Goal: Task Accomplishment & Management: Manage account settings

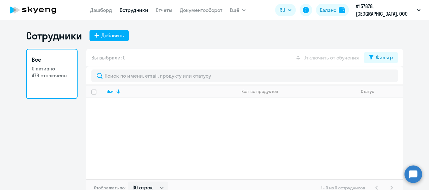
select select "30"
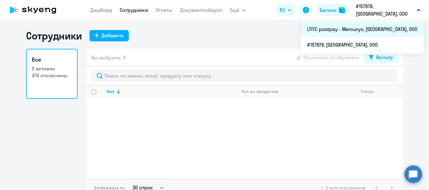
click at [387, 23] on li "LTITC postpay - Mercuryo, [GEOGRAPHIC_DATA], ООО" at bounding box center [362, 29] width 123 height 16
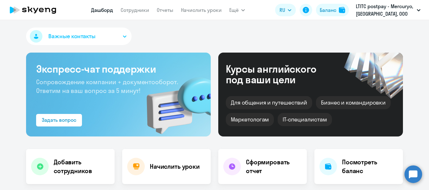
select select "30"
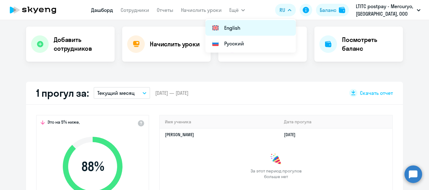
scroll to position [126, 0]
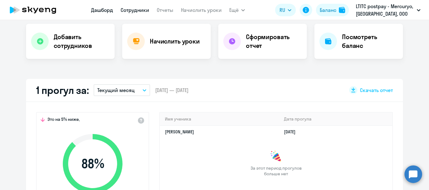
click at [130, 8] on link "Сотрудники" at bounding box center [135, 10] width 29 height 6
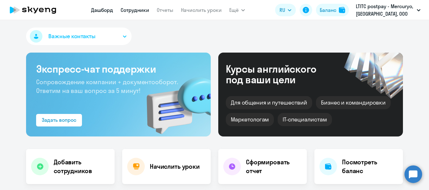
select select "30"
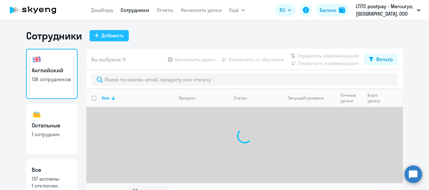
click at [116, 36] on div "Добавить" at bounding box center [112, 36] width 22 height 8
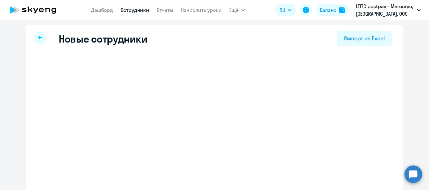
select select "english_adult_not_native_speaker"
select select "3"
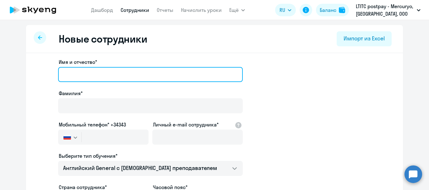
click at [140, 72] on input "Имя и отчество*" at bounding box center [150, 74] width 185 height 15
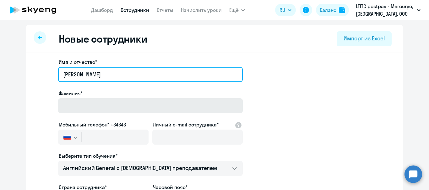
type input "[PERSON_NAME]"
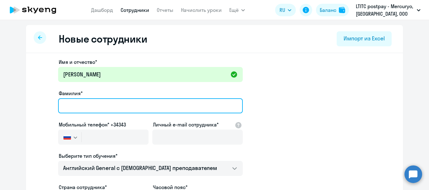
click at [88, 108] on input "Фамилия*" at bounding box center [150, 106] width 185 height 15
type input "Zhelezniakov"
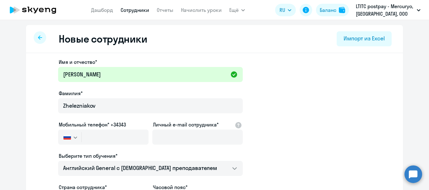
click at [74, 137] on icon "button" at bounding box center [75, 138] width 3 height 2
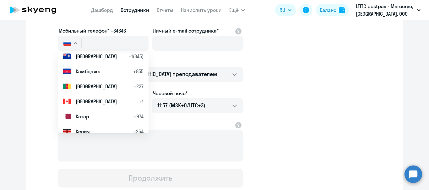
scroll to position [1255, 0]
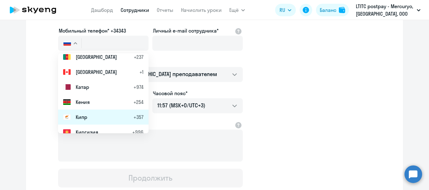
click at [79, 120] on span "Кипр" at bounding box center [82, 118] width 12 height 8
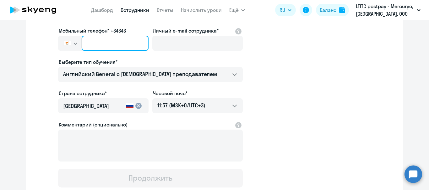
click at [103, 46] on input "text" at bounding box center [115, 43] width 67 height 15
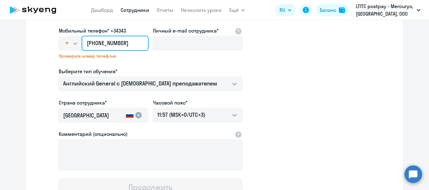
type input "[PHONE_NUMBER]"
click at [74, 44] on icon "button" at bounding box center [75, 44] width 4 height 2
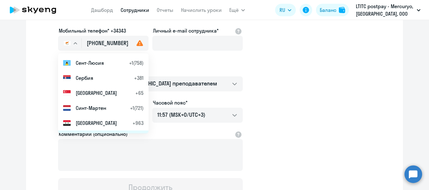
scroll to position [2479, 0]
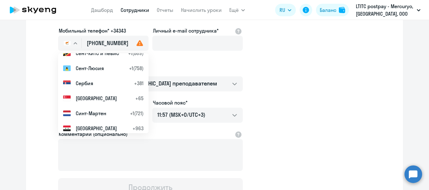
click at [89, 85] on span "Сербия" at bounding box center [85, 84] width 18 height 8
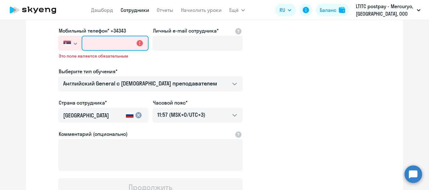
click at [94, 42] on input "text" at bounding box center [115, 43] width 67 height 15
type input "+381 3"
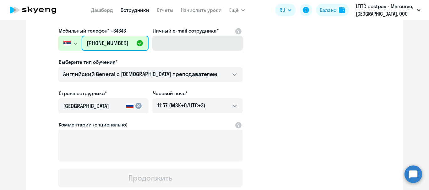
type input "[PHONE_NUMBER]"
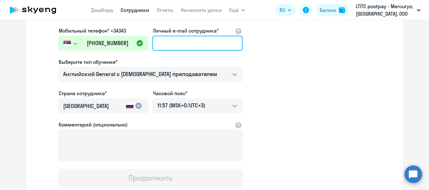
click at [164, 37] on input "Личный e-mail сотрудника*" at bounding box center [197, 43] width 90 height 15
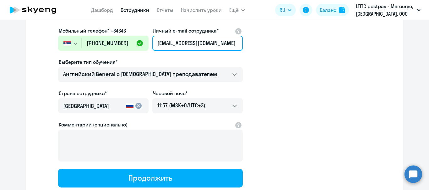
type input "[EMAIL_ADDRESS][DOMAIN_NAME]"
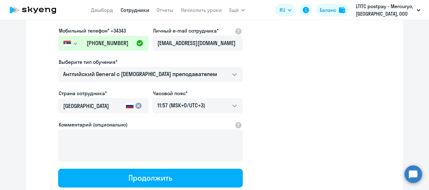
click at [135, 108] on mat-icon "cancel" at bounding box center [139, 106] width 8 height 8
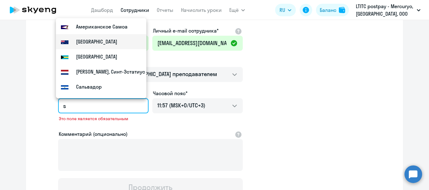
scroll to position [0, 0]
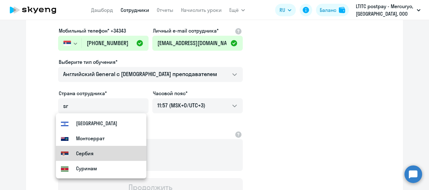
click at [78, 149] on mat-option "Сербия" at bounding box center [101, 153] width 90 height 15
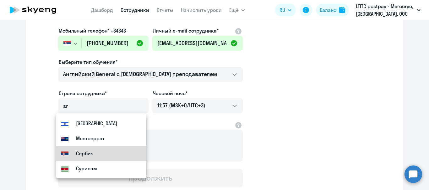
type input "Сербия"
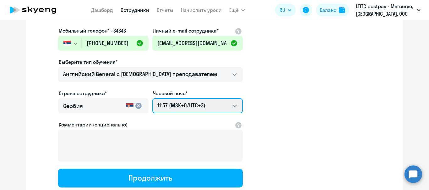
click at [162, 105] on select "21:57 (MSK-14/UTC-11) 22:57 (MSK-13/UTC-10) 23:57 (MSK-12/UTC-9) 00:57 (MSK-11/…" at bounding box center [197, 106] width 90 height 15
click at [152, 99] on select "21:57 (MSK-14/UTC-11) 22:57 (MSK-13/UTC-10) 23:57 (MSK-12/UTC-9) 00:57 (MSK-11/…" at bounding box center [197, 106] width 90 height 15
click at [217, 102] on select "21:57 (MSK-14/UTC-11) 22:57 (MSK-13/UTC-10) 23:57 (MSK-12/UTC-9) 00:57 (MSK-11/…" at bounding box center [197, 106] width 90 height 15
select select "2"
click at [152, 99] on select "21:57 (MSK-14/UTC-11) 22:57 (MSK-13/UTC-10) 23:57 (MSK-12/UTC-9) 00:57 (MSK-11/…" at bounding box center [197, 106] width 90 height 15
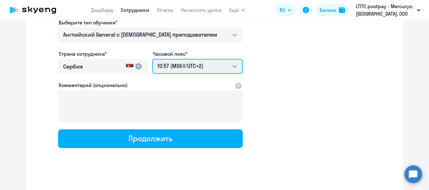
scroll to position [138, 0]
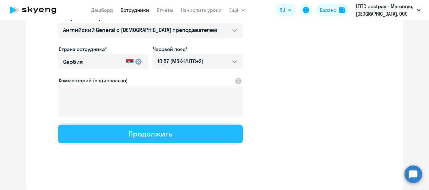
click at [189, 136] on button "Продолжить" at bounding box center [150, 134] width 185 height 19
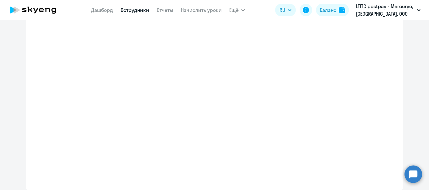
select select "english_adult_not_native_speaker"
select select "2"
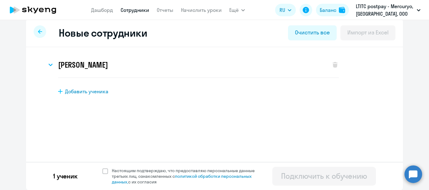
scroll to position [0, 0]
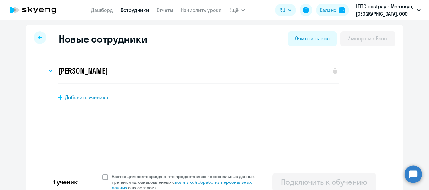
click at [103, 179] on span at bounding box center [105, 178] width 6 height 6
click at [102, 174] on input "Настоящим подтверждаю, что предоставляю персональные данные третьих лиц, ознако…" at bounding box center [102, 174] width 0 height 0
checkbox input "true"
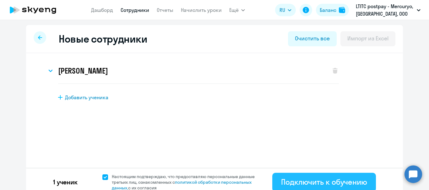
click at [288, 179] on div "Подключить к обучению" at bounding box center [324, 182] width 86 height 10
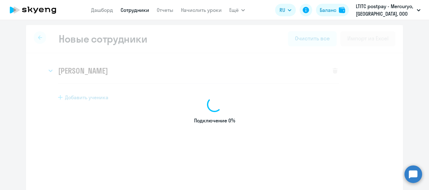
select select "english_adult_not_native_speaker"
select select "3"
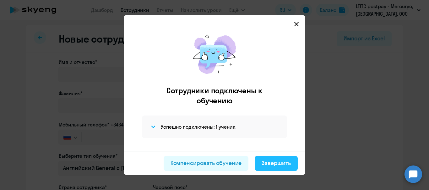
click at [261, 163] on button "Завершить" at bounding box center [276, 163] width 43 height 15
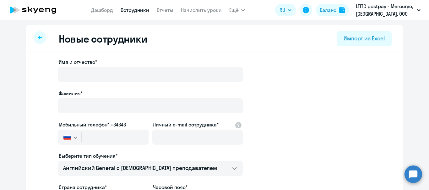
select select "30"
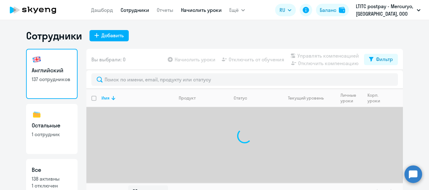
click at [200, 8] on link "Начислить уроки" at bounding box center [201, 10] width 41 height 6
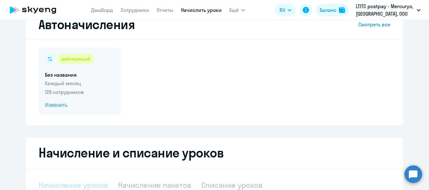
select select "10"
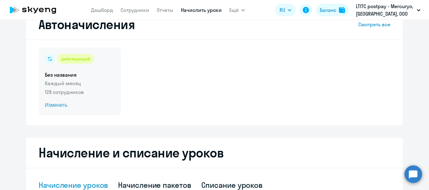
scroll to position [31, 0]
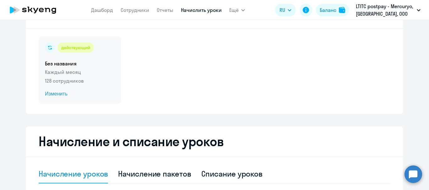
click at [55, 96] on span "Изменить" at bounding box center [80, 94] width 70 height 8
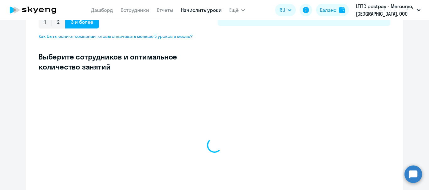
scroll to position [188, 0]
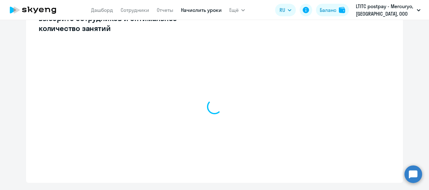
select select "10"
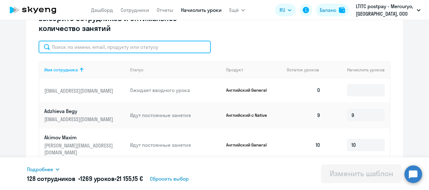
click at [111, 45] on input "text" at bounding box center [125, 47] width 172 height 13
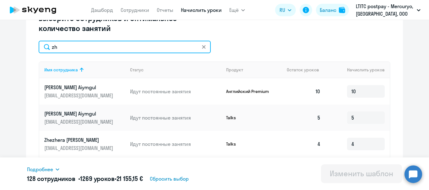
type input "z"
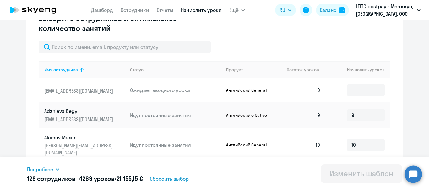
click at [104, 88] on p "[EMAIL_ADDRESS][DOMAIN_NAME]" at bounding box center [79, 91] width 70 height 7
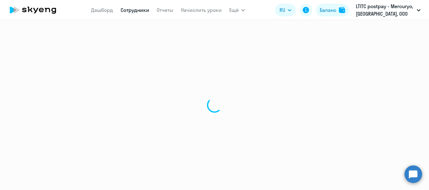
select select "english"
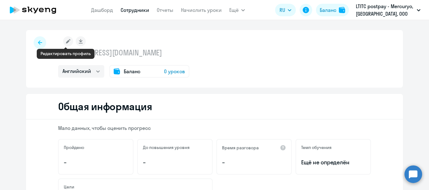
click at [65, 39] on rect at bounding box center [68, 41] width 10 height 10
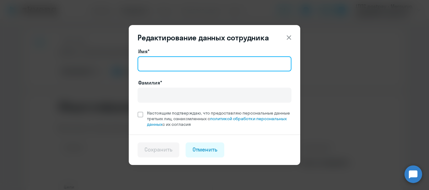
click at [150, 64] on input "Имя*" at bounding box center [214, 63] width 154 height 15
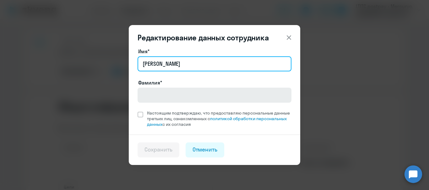
type input "[PERSON_NAME]"
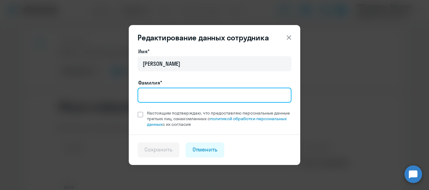
click at [201, 96] on input "Фамилия*" at bounding box center [214, 95] width 154 height 15
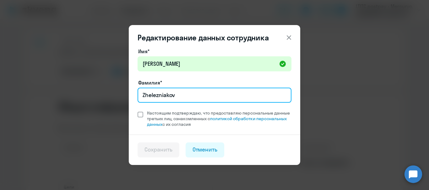
type input "Zhelezniakov"
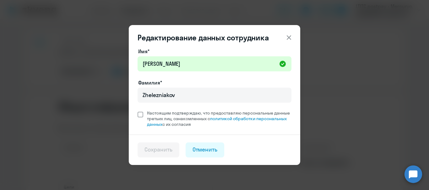
click at [140, 114] on span at bounding box center [140, 115] width 6 height 6
click at [137, 110] on input "Настоящим подтверждаю, что предоставляю персональные данные третьих лиц, ознако…" at bounding box center [137, 110] width 0 height 0
checkbox input "true"
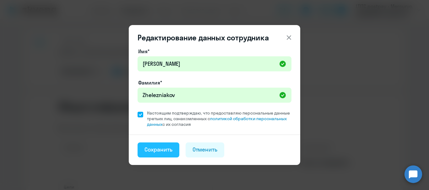
click at [152, 150] on div "Сохранить" at bounding box center [158, 150] width 28 height 8
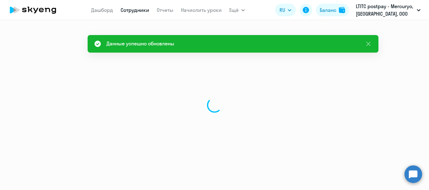
select select "english"
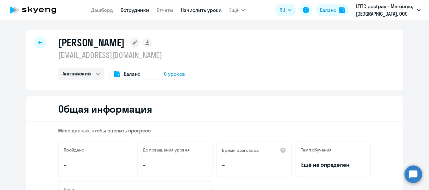
click at [200, 9] on link "Начислить уроки" at bounding box center [201, 10] width 41 height 6
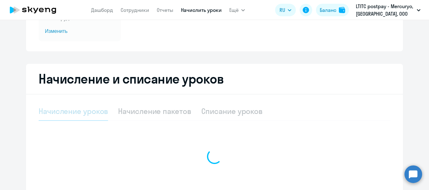
select select "10"
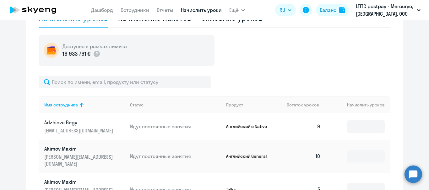
scroll to position [188, 0]
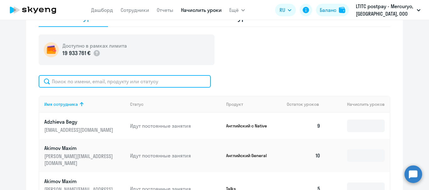
click at [133, 83] on input "text" at bounding box center [125, 81] width 172 height 13
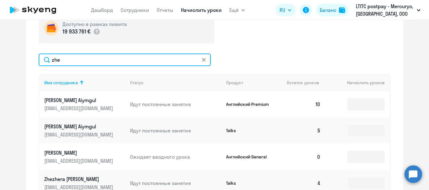
scroll to position [220, 0]
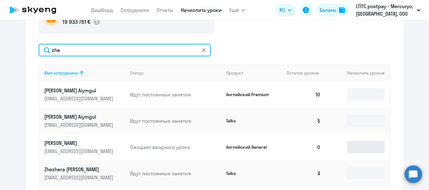
type input "zhe"
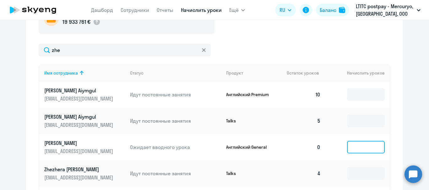
click at [354, 152] on input at bounding box center [366, 147] width 38 height 13
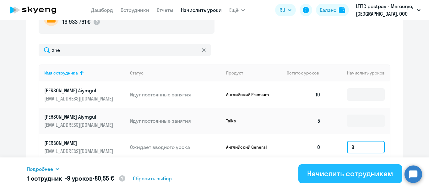
type input "9"
click at [354, 171] on div "Начислить сотрудникам" at bounding box center [350, 174] width 86 height 10
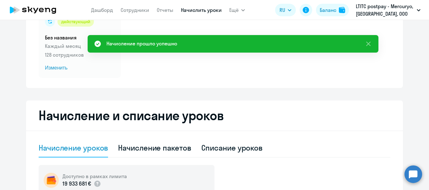
scroll to position [0, 0]
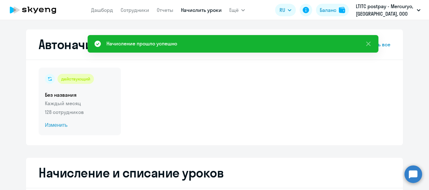
click at [52, 123] on span "Изменить" at bounding box center [80, 126] width 70 height 8
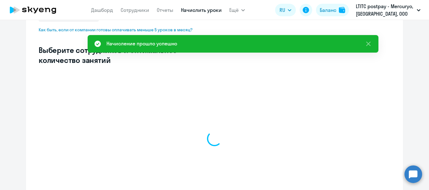
select select "10"
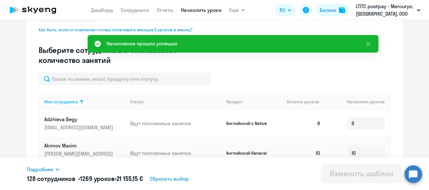
scroll to position [157, 0]
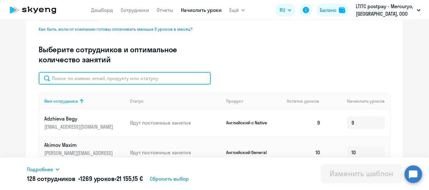
click at [74, 81] on input "text" at bounding box center [125, 78] width 172 height 13
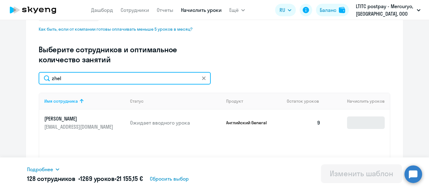
type input "zhel"
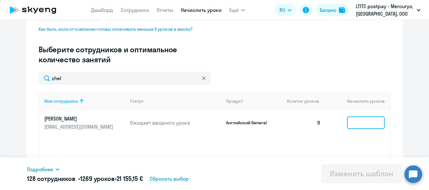
click at [358, 123] on input at bounding box center [366, 123] width 38 height 13
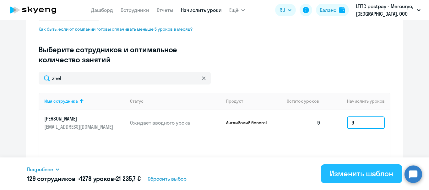
type input "9"
click at [343, 173] on div "Изменить шаблон" at bounding box center [361, 174] width 63 height 10
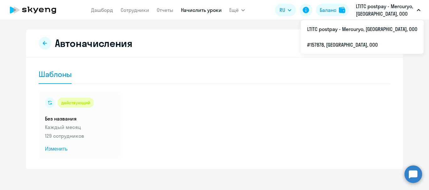
click at [130, 13] on app-menu-item-link "Сотрудники" at bounding box center [135, 10] width 29 height 8
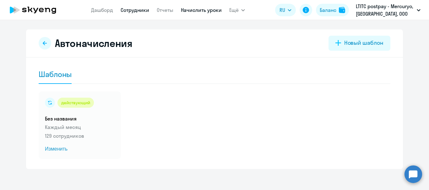
click at [131, 10] on link "Сотрудники" at bounding box center [135, 10] width 29 height 6
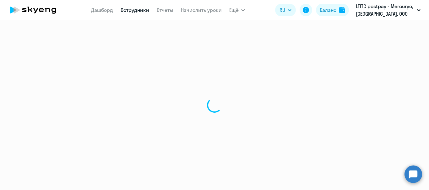
select select "30"
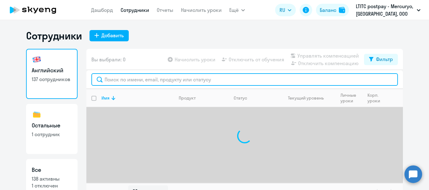
click at [150, 83] on input "text" at bounding box center [244, 79] width 306 height 13
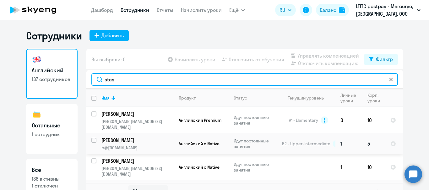
type input "stas"
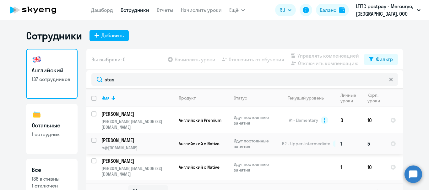
click at [93, 138] on input "select row 5827914" at bounding box center [97, 144] width 13 height 13
checkbox input "true"
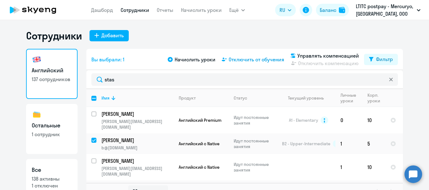
click at [246, 58] on span "Отключить от обучения" at bounding box center [256, 60] width 56 height 8
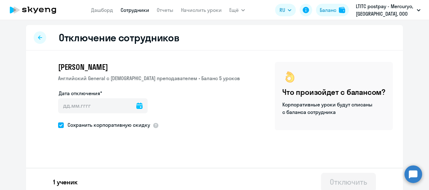
click at [136, 110] on div at bounding box center [139, 106] width 6 height 15
click at [136, 108] on icon at bounding box center [139, 106] width 6 height 6
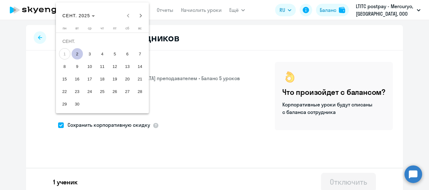
click at [76, 50] on span "2" at bounding box center [77, 53] width 11 height 11
type input "[DATE]"
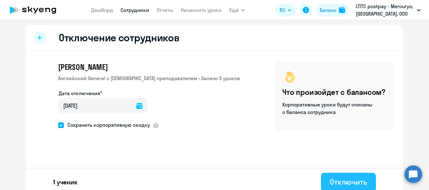
click at [339, 180] on div "Отключить" at bounding box center [348, 182] width 37 height 10
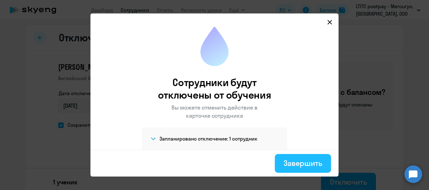
click at [314, 163] on div "Завершить" at bounding box center [302, 163] width 39 height 10
select select "30"
